Goal: Information Seeking & Learning: Learn about a topic

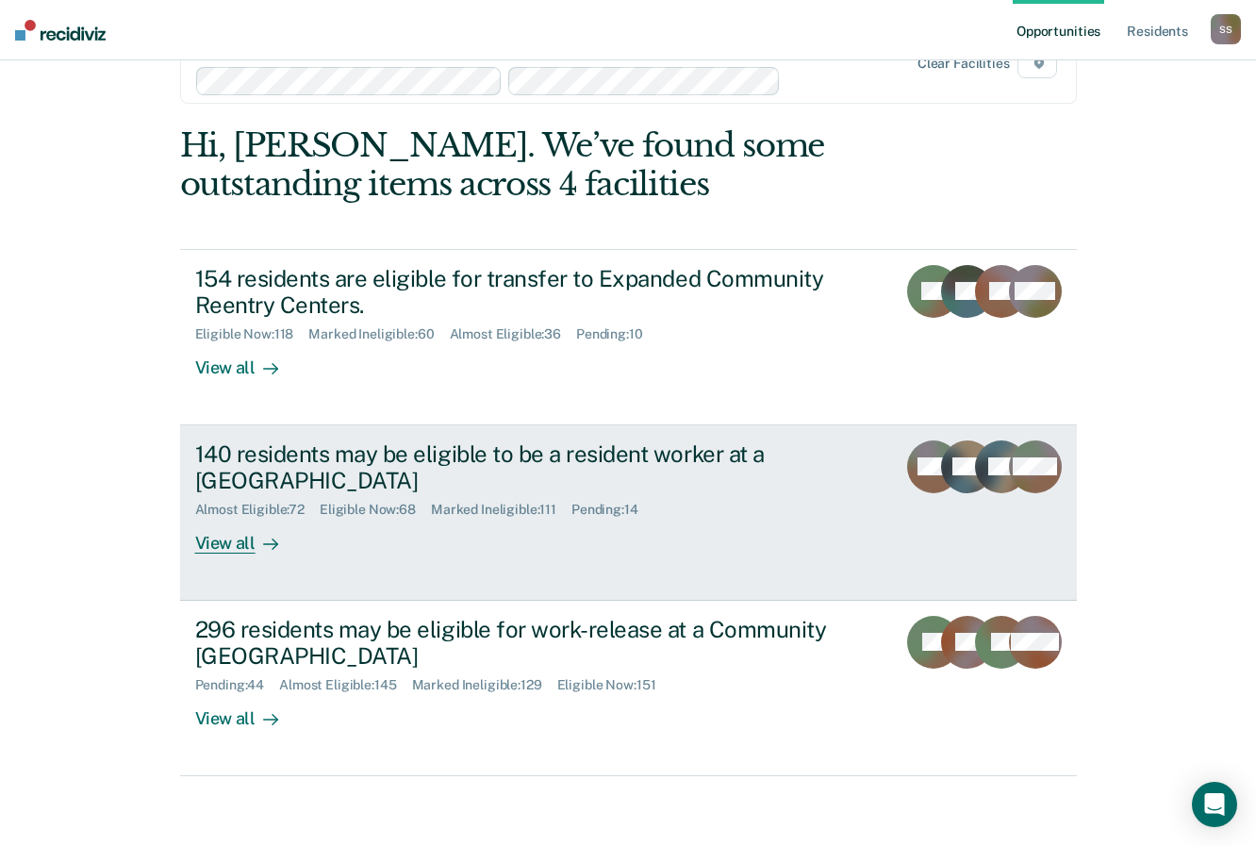
scroll to position [74, 0]
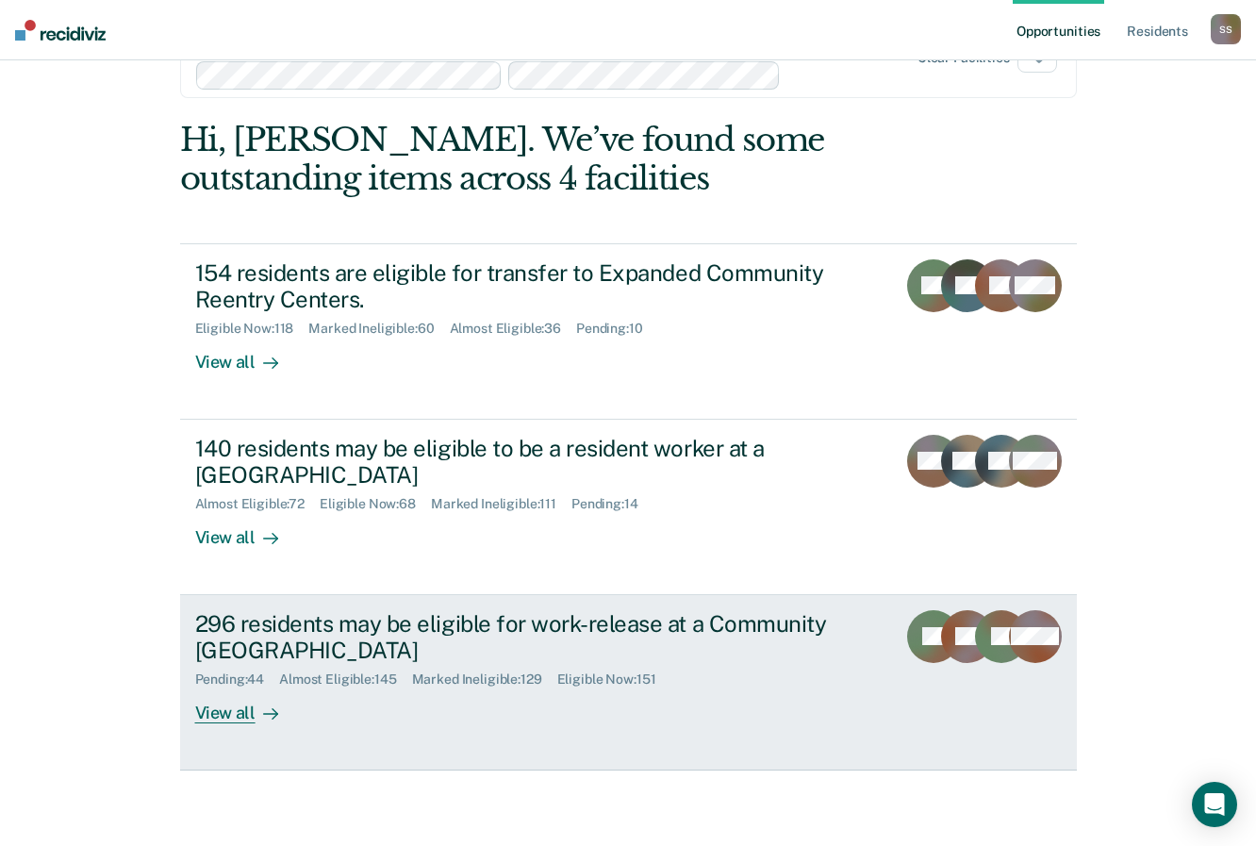
click at [278, 621] on div "296 residents may be eligible for work-release at a Community [GEOGRAPHIC_DATA]" at bounding box center [526, 637] width 662 height 55
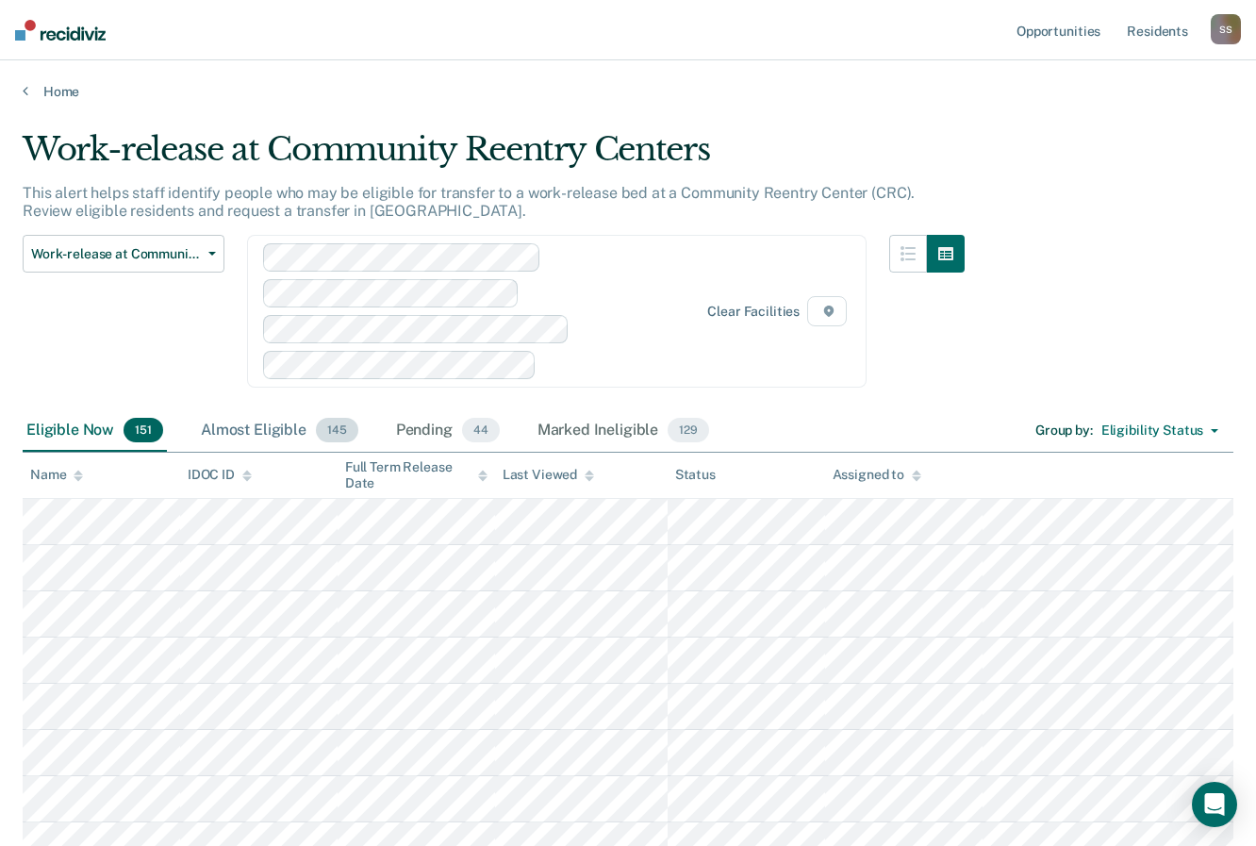
drag, startPoint x: 324, startPoint y: 426, endPoint x: 345, endPoint y: 440, distance: 25.1
click at [324, 426] on span "145" at bounding box center [337, 430] width 42 height 25
click at [437, 397] on div "Work-release at Community Reentry Centers Expanded Community Reentry Centers Re…" at bounding box center [494, 322] width 942 height 175
drag, startPoint x: 437, startPoint y: 397, endPoint x: 424, endPoint y: 429, distance: 34.7
click at [424, 429] on div "Pending 44" at bounding box center [447, 430] width 111 height 41
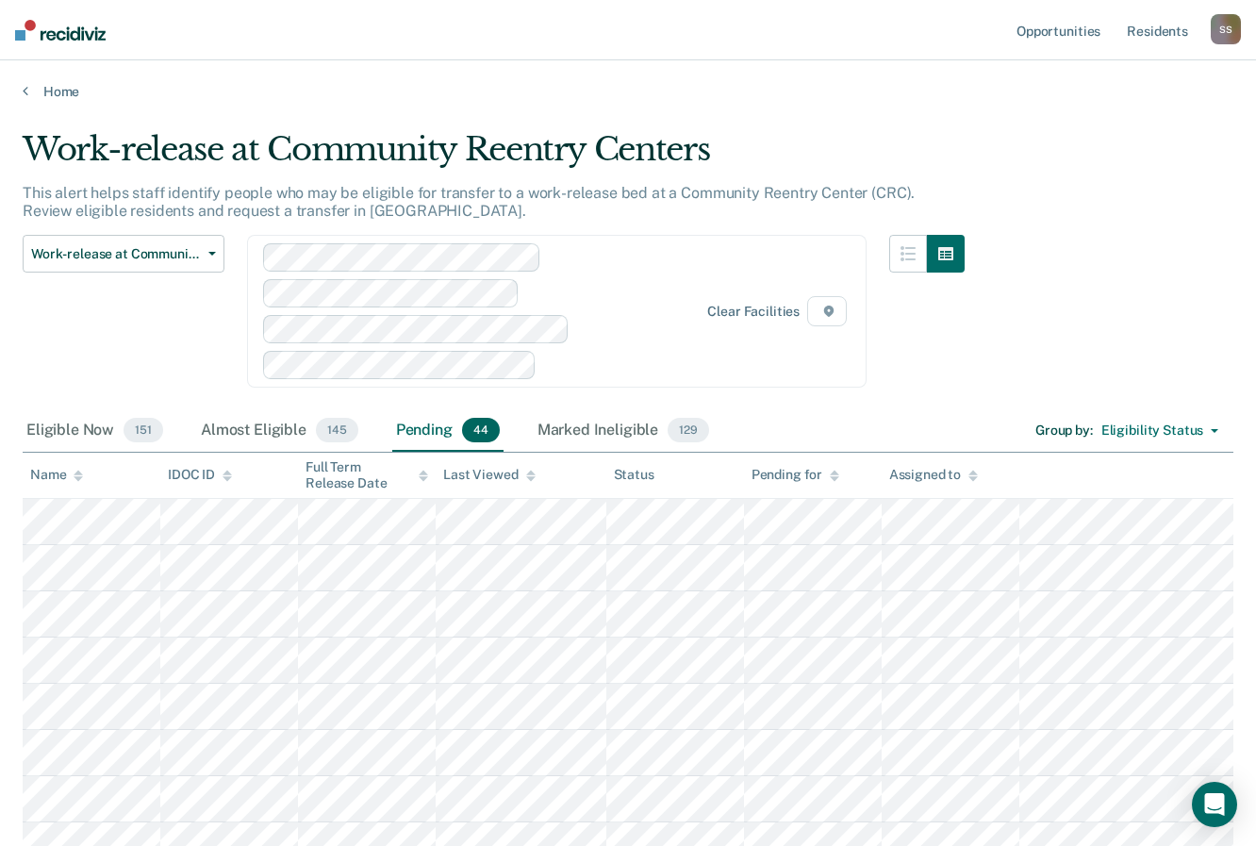
scroll to position [1822, 0]
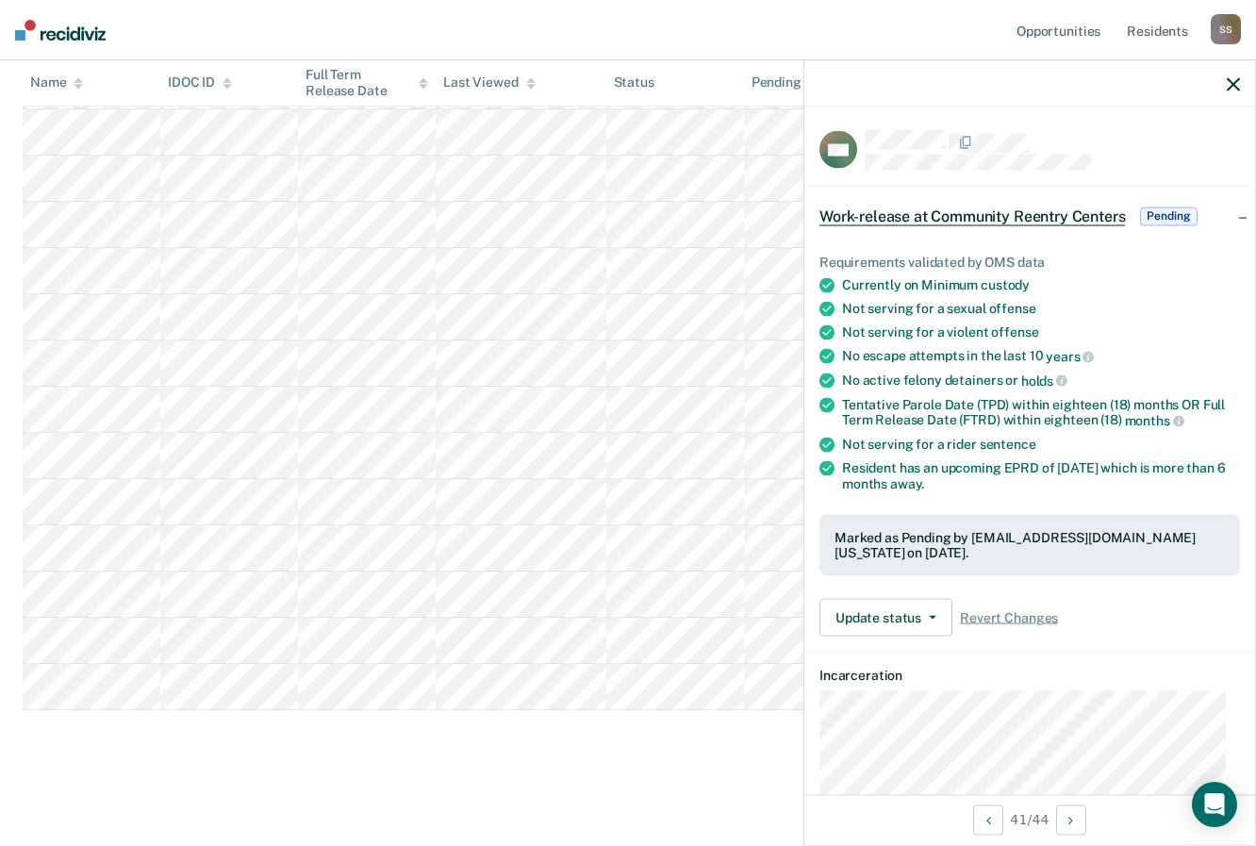
click at [1241, 84] on div at bounding box center [1029, 83] width 451 height 47
click at [1234, 82] on icon "button" at bounding box center [1233, 83] width 13 height 13
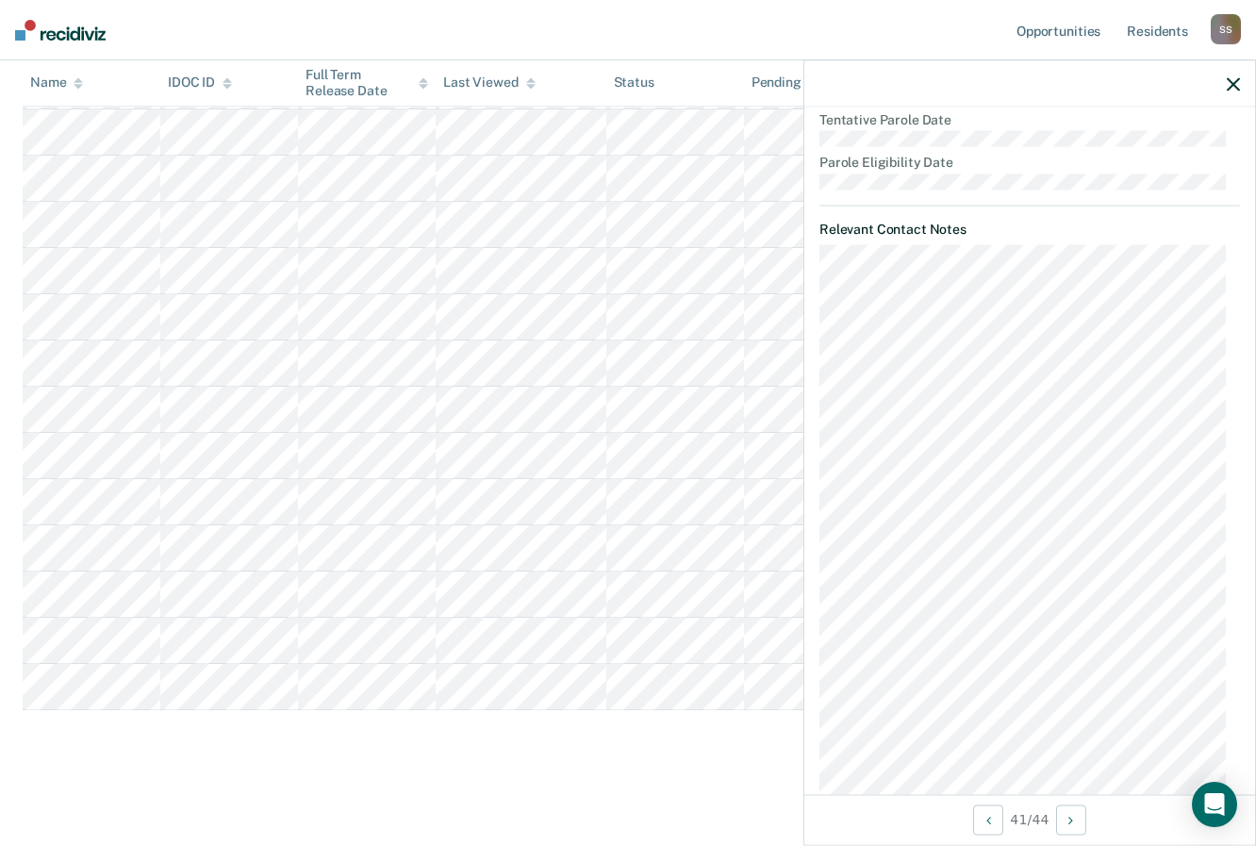
scroll to position [998, 0]
